Goal: Transaction & Acquisition: Purchase product/service

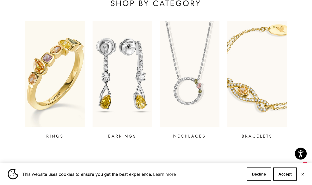
scroll to position [175, 0]
click at [61, 59] on img at bounding box center [54, 74] width 59 height 106
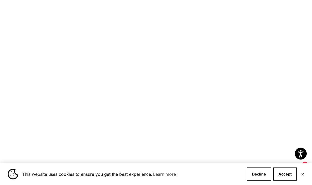
scroll to position [365, 0]
click at [195, 82] on img at bounding box center [189, 53] width 69 height 69
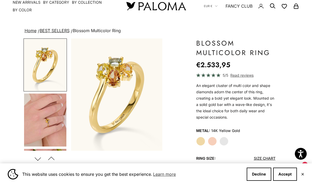
scroll to position [13, 0]
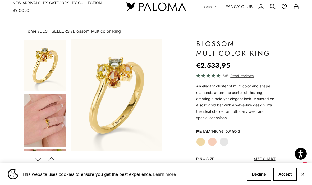
click at [212, 143] on label "Rose Gold" at bounding box center [212, 142] width 9 height 9
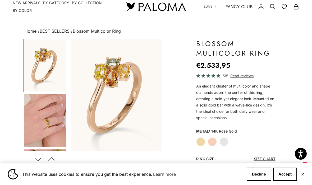
click at [226, 140] on label "White Gold" at bounding box center [223, 142] width 9 height 9
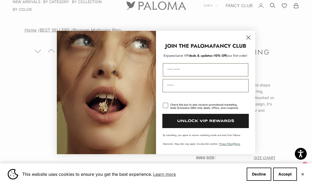
scroll to position [16, 0]
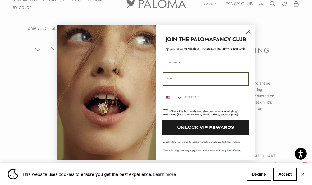
click at [246, 35] on icon "Close dialog" at bounding box center [248, 31] width 9 height 9
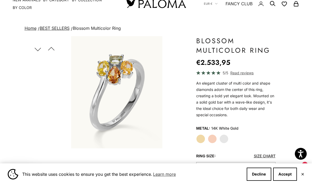
scroll to position [16, 0]
